Goal: Check status

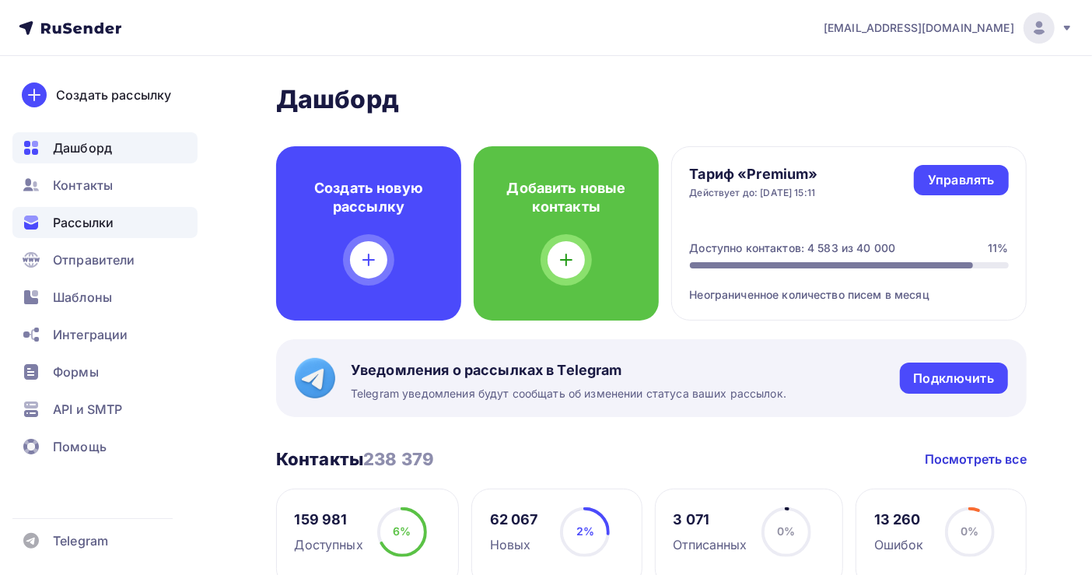
click at [65, 214] on span "Рассылки" at bounding box center [83, 222] width 61 height 19
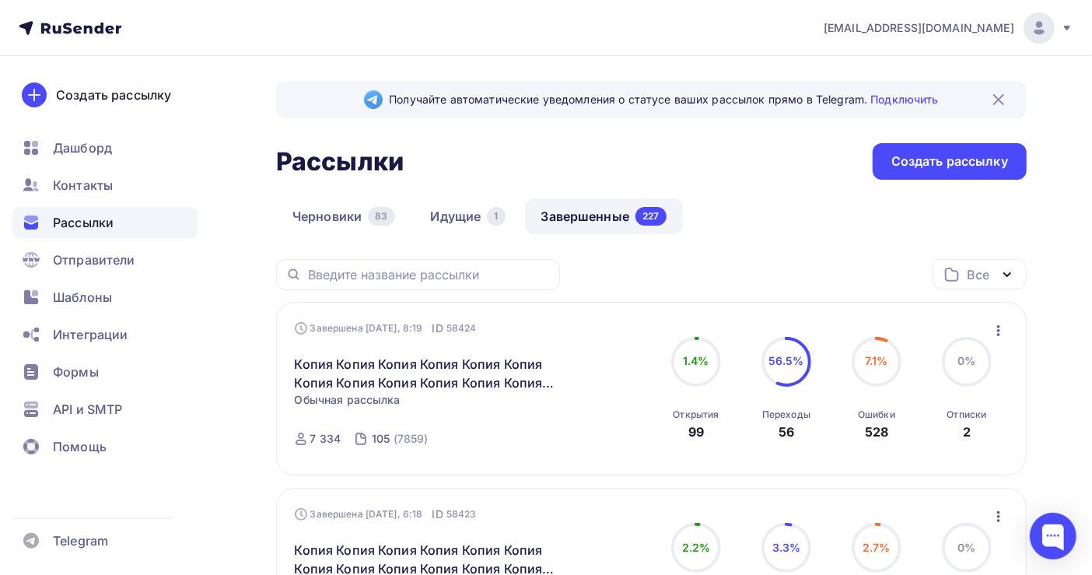
click at [569, 219] on link "Завершенные 227" at bounding box center [604, 216] width 158 height 36
click at [444, 218] on link "Идущие 1" at bounding box center [468, 216] width 107 height 36
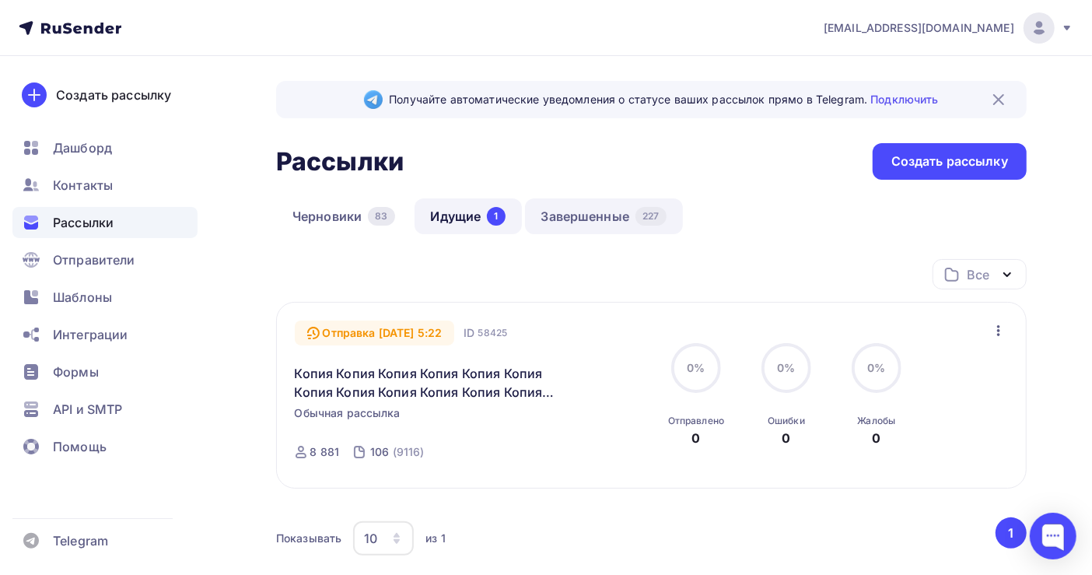
click at [607, 216] on link "Завершенные 227" at bounding box center [604, 216] width 158 height 36
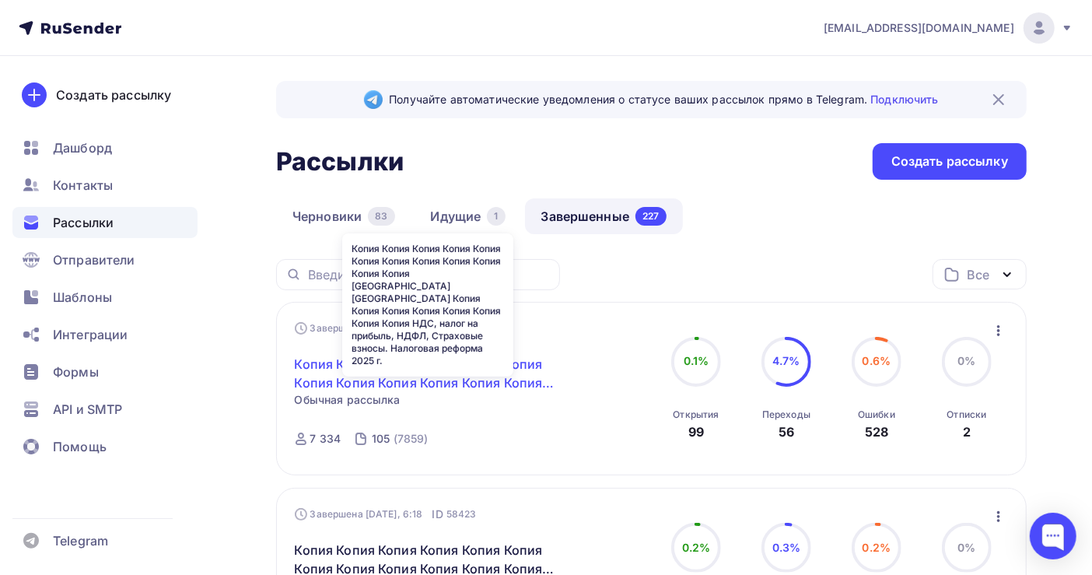
click at [405, 363] on link "Копия Копия Копия Копия Копия Копия Копия Копия Копия Копия Копия Копия [GEOGRA…" at bounding box center [428, 373] width 267 height 37
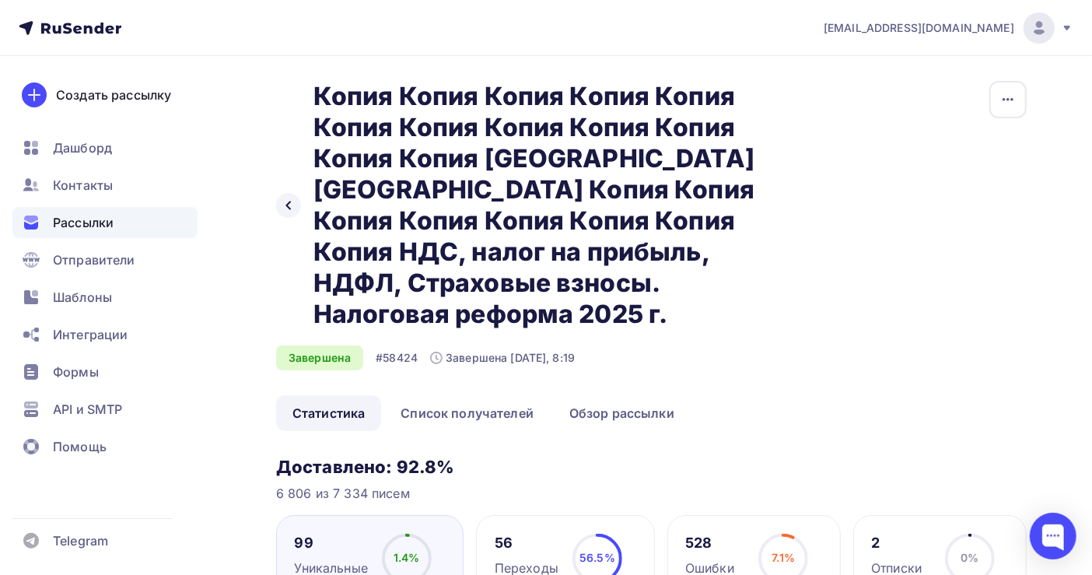
click at [65, 217] on span "Рассылки" at bounding box center [83, 222] width 61 height 19
